Goal: Information Seeking & Learning: Learn about a topic

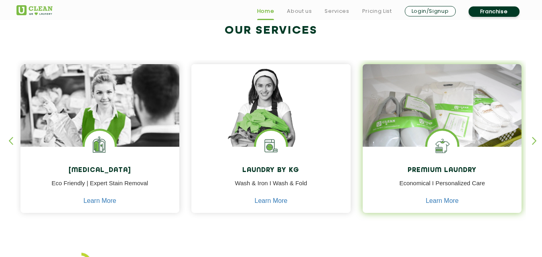
scroll to position [361, 0]
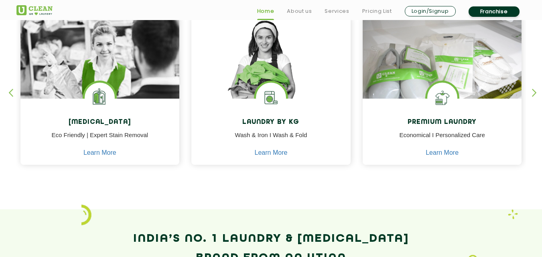
click at [536, 91] on div "button" at bounding box center [538, 100] width 12 height 22
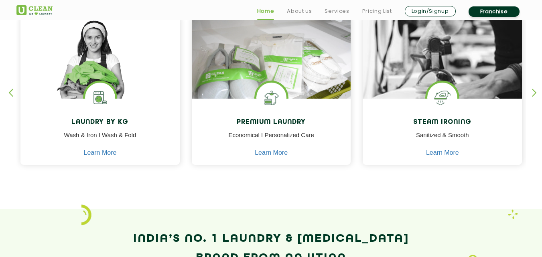
click at [536, 91] on div "button" at bounding box center [538, 100] width 12 height 22
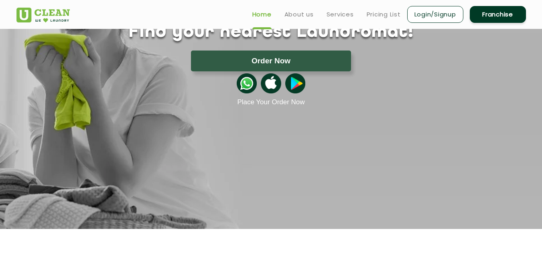
scroll to position [0, 0]
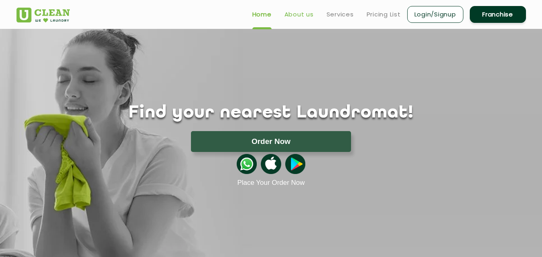
click at [298, 16] on link "About us" at bounding box center [298, 15] width 29 height 10
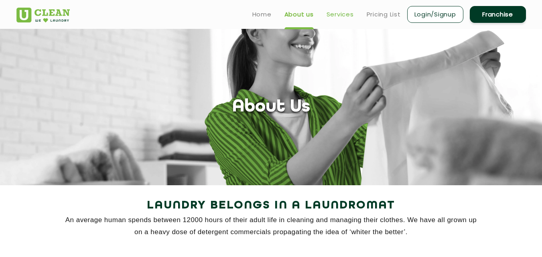
click at [349, 14] on link "Services" at bounding box center [340, 15] width 27 height 10
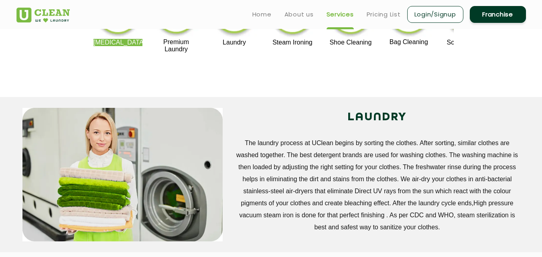
scroll to position [120, 0]
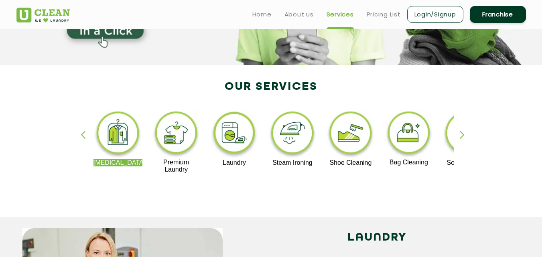
click at [464, 133] on div "button" at bounding box center [466, 142] width 12 height 22
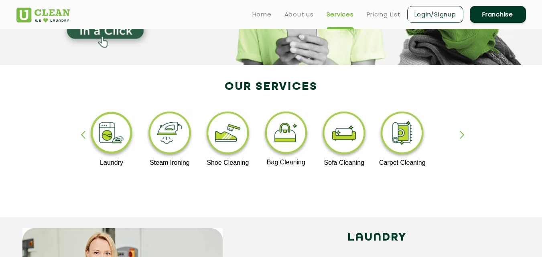
click at [402, 136] on img at bounding box center [401, 135] width 49 height 50
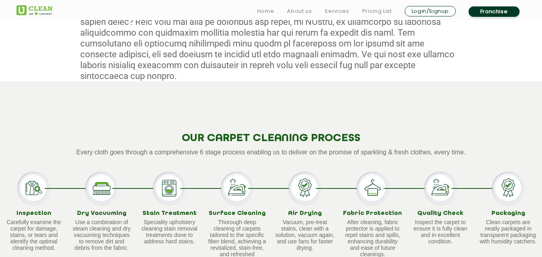
scroll to position [562, 0]
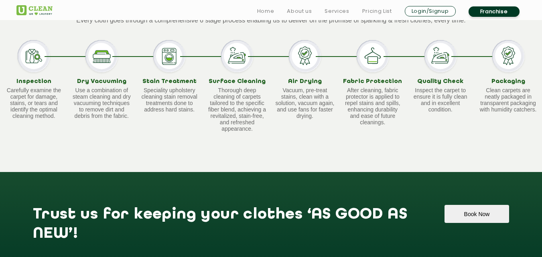
scroll to position [120, 0]
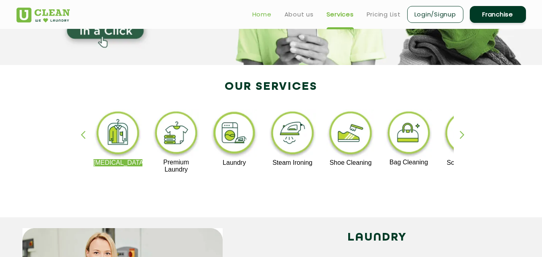
click at [252, 10] on link "Home" at bounding box center [261, 15] width 19 height 10
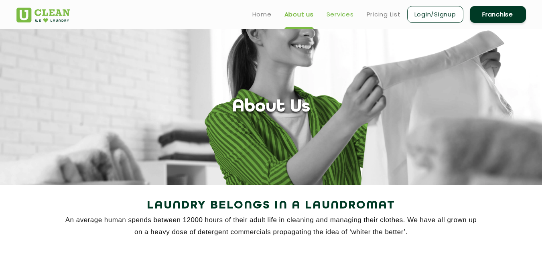
click at [348, 16] on link "Services" at bounding box center [340, 15] width 27 height 10
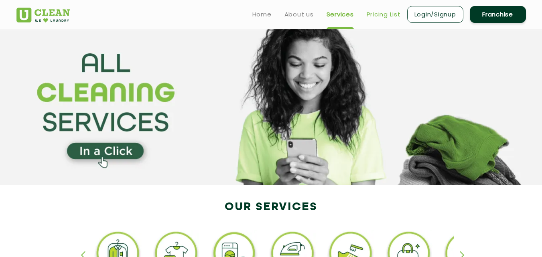
click at [384, 19] on link "Pricing List" at bounding box center [384, 15] width 34 height 10
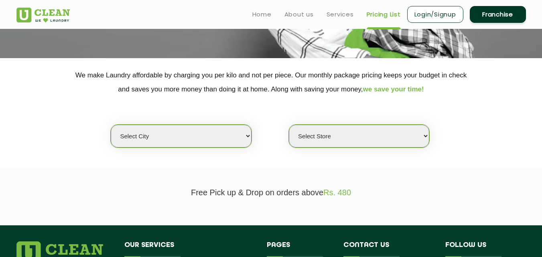
scroll to position [120, 0]
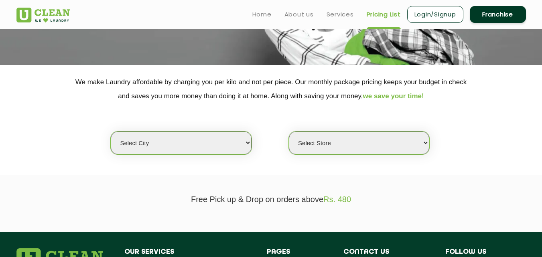
click at [223, 141] on select "Select city" at bounding box center [181, 143] width 140 height 23
drag, startPoint x: 223, startPoint y: 141, endPoint x: 239, endPoint y: 141, distance: 15.6
click at [223, 141] on select "Select city" at bounding box center [181, 143] width 140 height 23
click at [339, 136] on select "Select Store" at bounding box center [359, 143] width 140 height 23
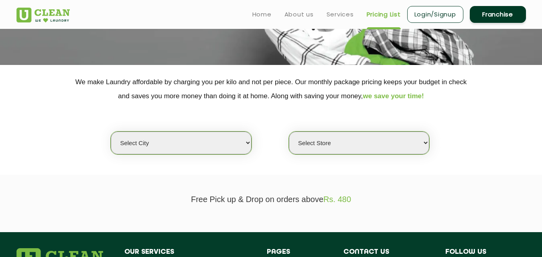
click at [219, 145] on select "Select city" at bounding box center [181, 143] width 140 height 23
click at [111, 132] on select "Select city" at bounding box center [181, 143] width 140 height 23
select select "0"
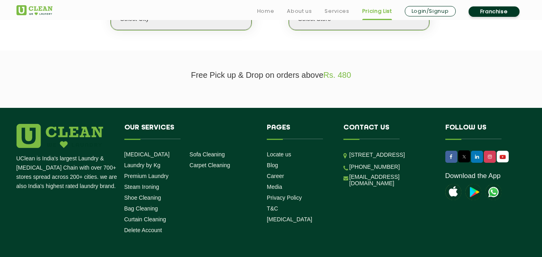
scroll to position [263, 0]
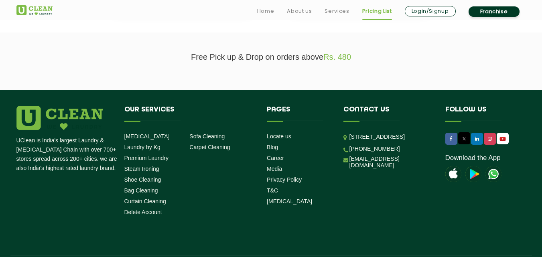
click at [387, 229] on div "UClean is India's largest Laundry & Dry Cleaning Chain with over 700+ stores sp…" at bounding box center [270, 190] width 521 height 168
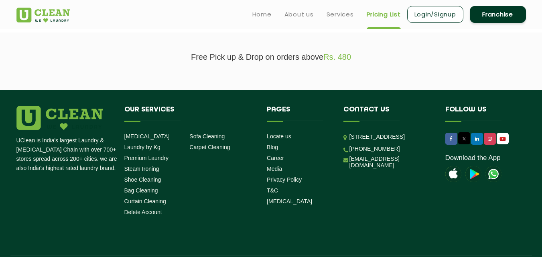
scroll to position [0, 0]
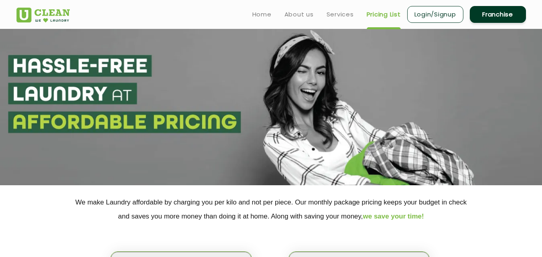
click at [217, 223] on p "We make Laundry affordable by charging you per kilo and not per piece. Our mont…" at bounding box center [270, 209] width 509 height 28
click at [110, 205] on p "We make Laundry affordable by charging you per kilo and not per piece. Our mont…" at bounding box center [270, 209] width 509 height 28
click at [293, 202] on p "We make Laundry affordable by charging you per kilo and not per piece. Our mont…" at bounding box center [270, 209] width 509 height 28
click at [266, 16] on link "Home" at bounding box center [261, 15] width 19 height 10
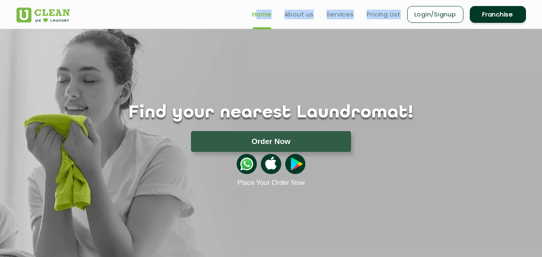
drag, startPoint x: 243, startPoint y: 8, endPoint x: 401, endPoint y: 11, distance: 158.1
click at [401, 11] on div "Home About us Services Pricing List Login/Signup Franchise" at bounding box center [379, 13] width 304 height 22
copy ul "Home About us Services Pricing List"
